Goal: Use online tool/utility: Utilize a website feature to perform a specific function

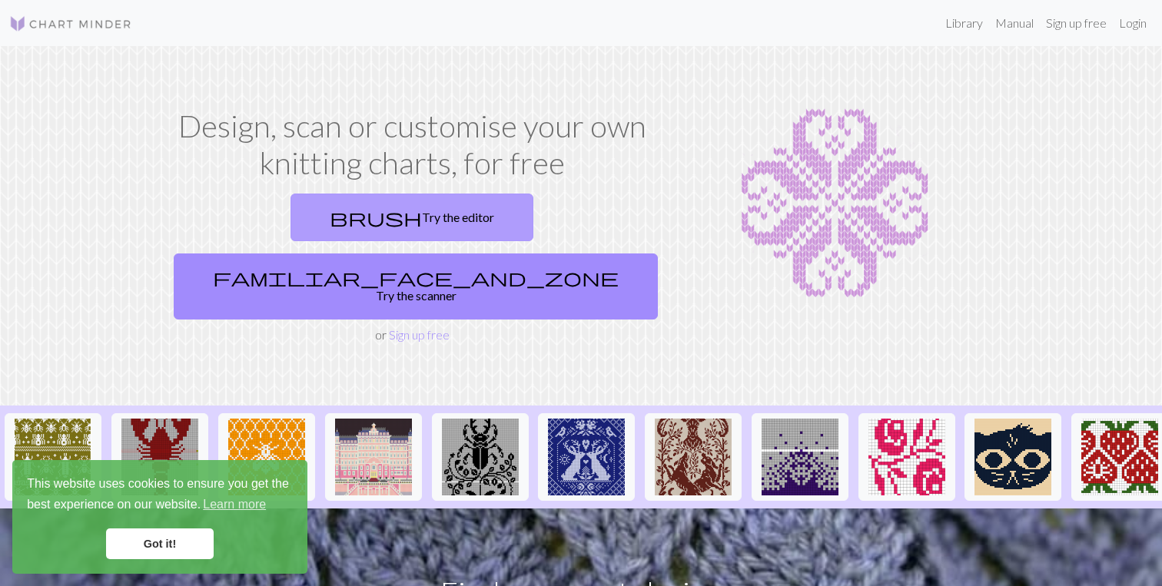
click at [323, 227] on link "brush Try the editor" at bounding box center [411, 218] width 243 height 48
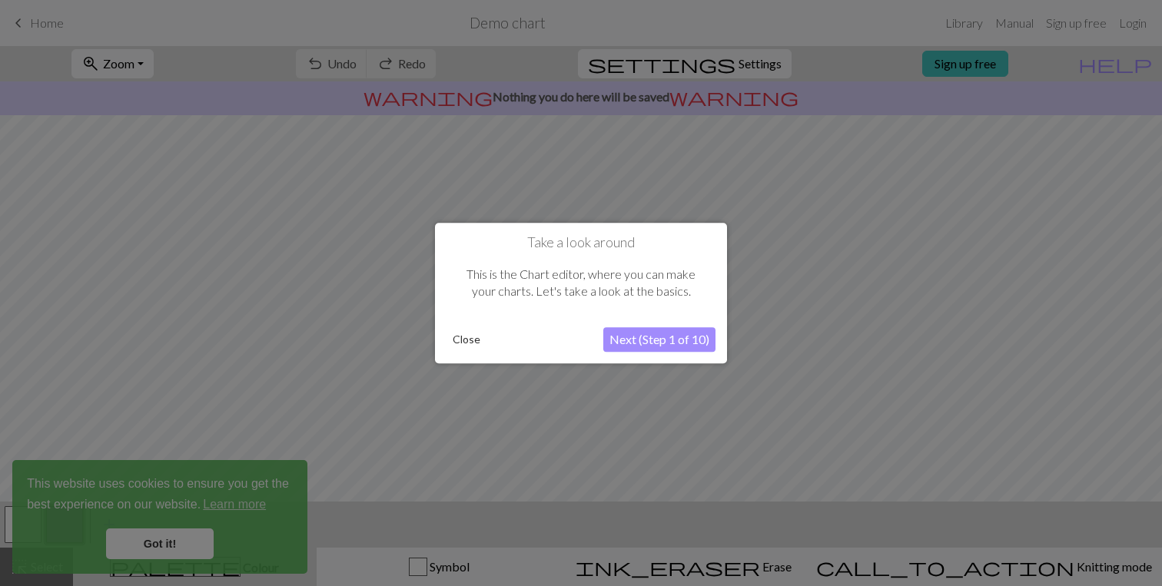
click at [472, 343] on button "Close" at bounding box center [466, 339] width 40 height 23
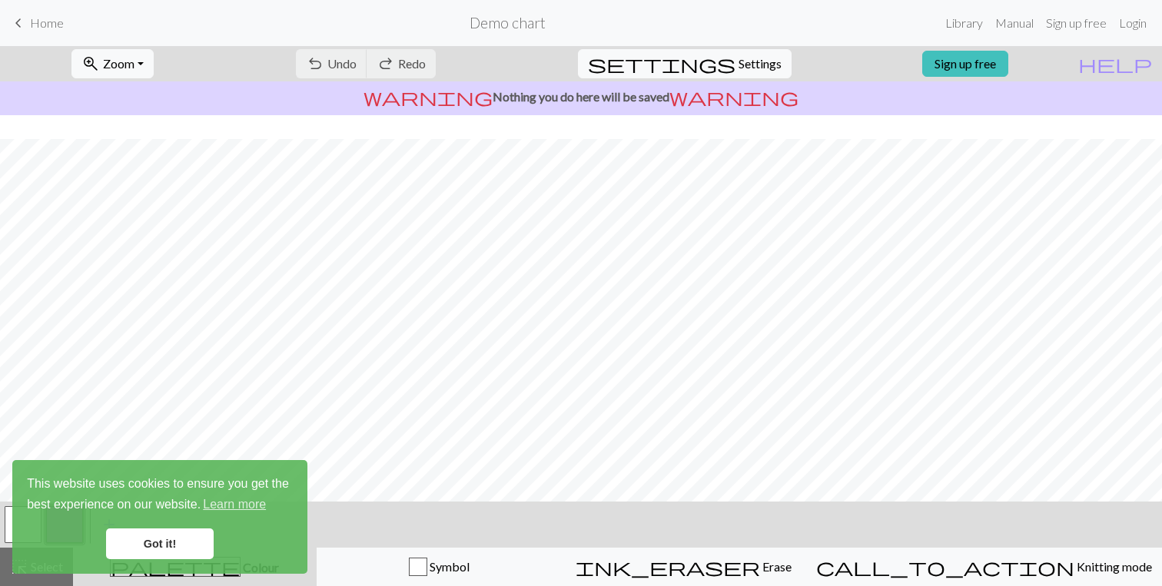
scroll to position [174, 0]
click at [174, 541] on link "Got it!" at bounding box center [160, 544] width 108 height 31
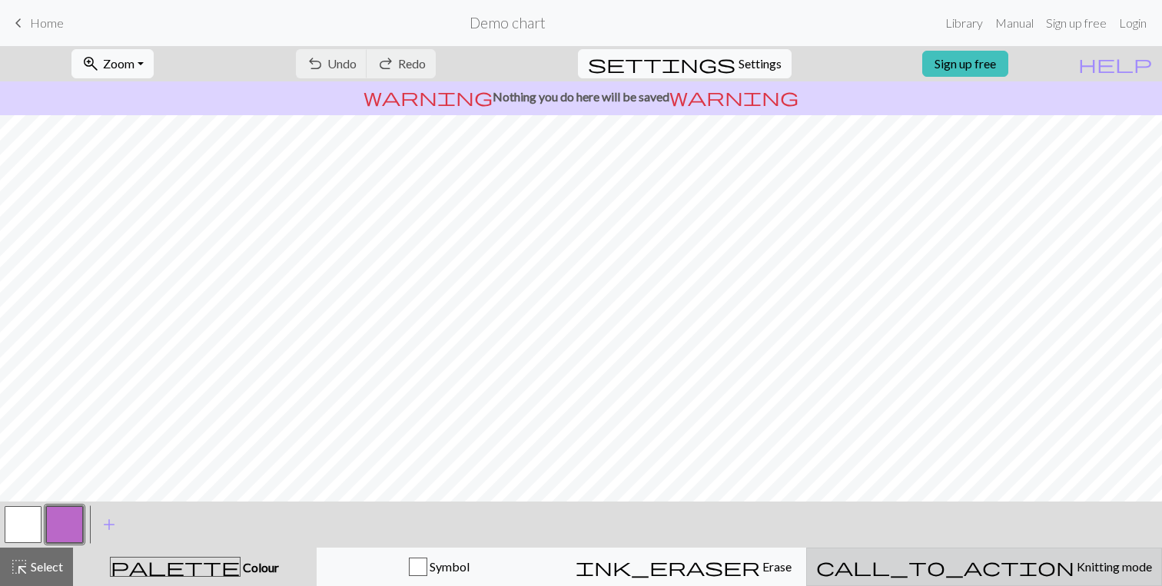
click at [990, 573] on span "call_to_action" at bounding box center [945, 567] width 258 height 22
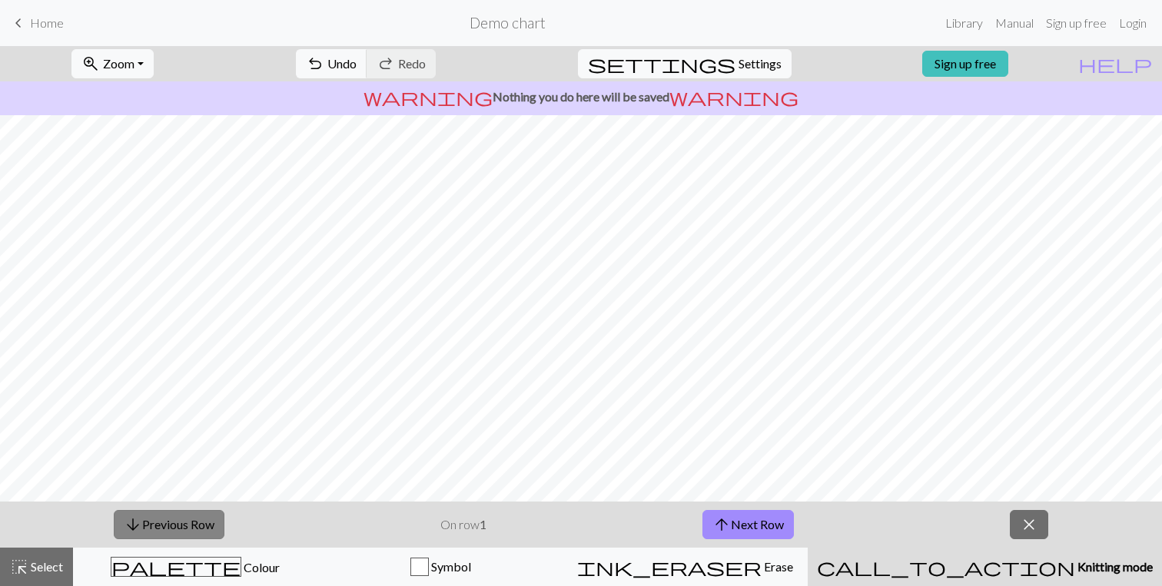
click at [185, 527] on button "arrow_downward Previous Row" at bounding box center [169, 524] width 111 height 29
click at [324, 65] on span "undo" at bounding box center [315, 64] width 18 height 22
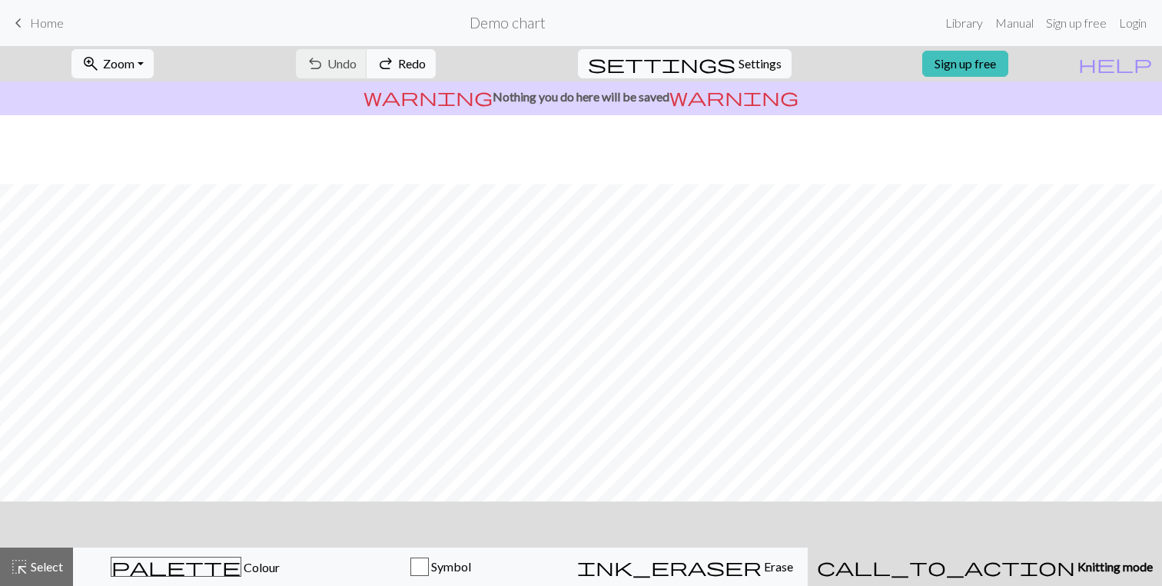
scroll to position [0, 0]
click at [395, 60] on span "redo" at bounding box center [386, 64] width 18 height 22
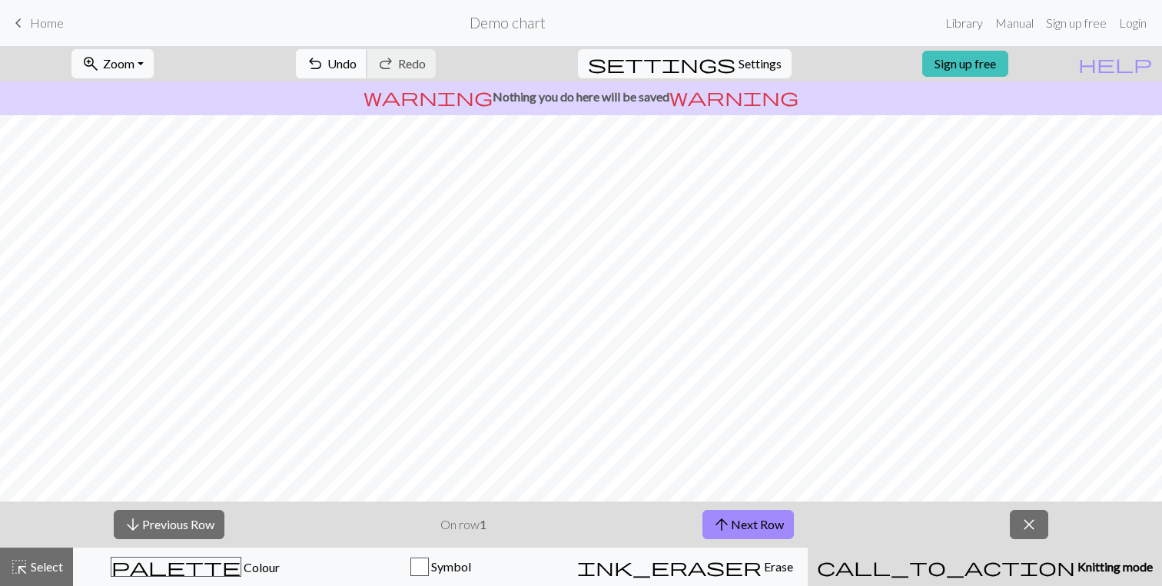
click at [357, 65] on span "Undo" at bounding box center [341, 63] width 29 height 15
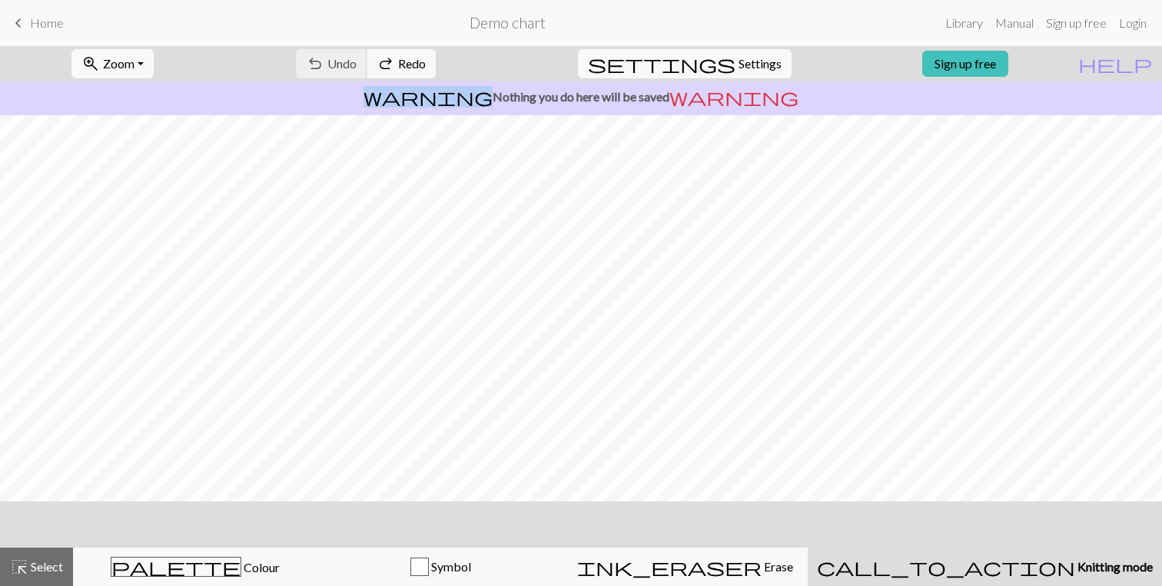
click at [401, 65] on div "undo Undo Undo redo Redo Redo" at bounding box center [365, 63] width 163 height 35
